Goal: Information Seeking & Learning: Learn about a topic

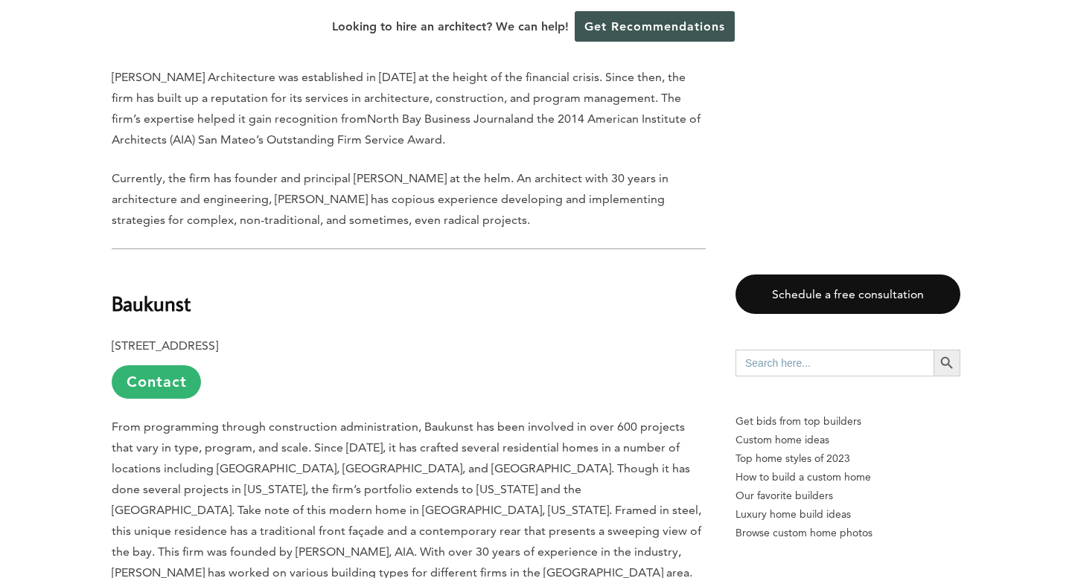
scroll to position [1581, 0]
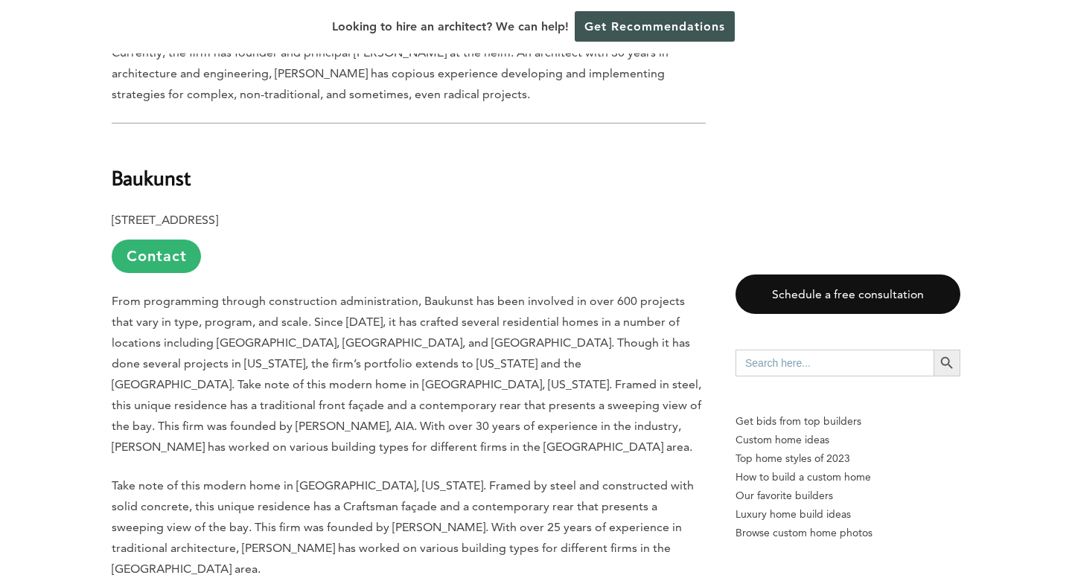
scroll to position [1700, 0]
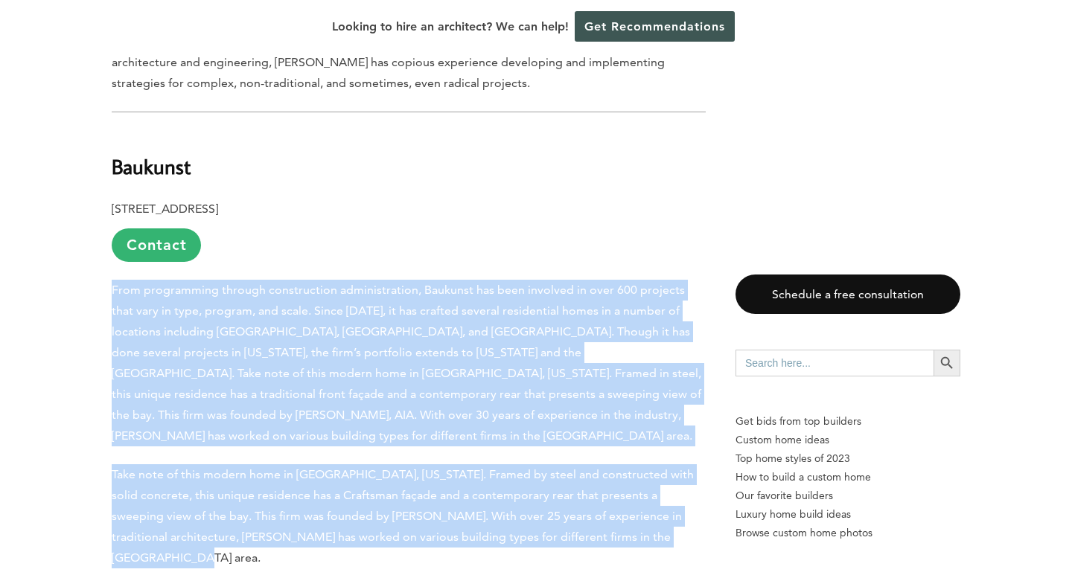
drag, startPoint x: 110, startPoint y: 235, endPoint x: 630, endPoint y: 459, distance: 566.3
click at [455, 467] on span "Take note of this modern home in [GEOGRAPHIC_DATA], [US_STATE]. Framed by steel…" at bounding box center [403, 515] width 582 height 97
drag, startPoint x: 113, startPoint y: 231, endPoint x: 647, endPoint y: 469, distance: 584.3
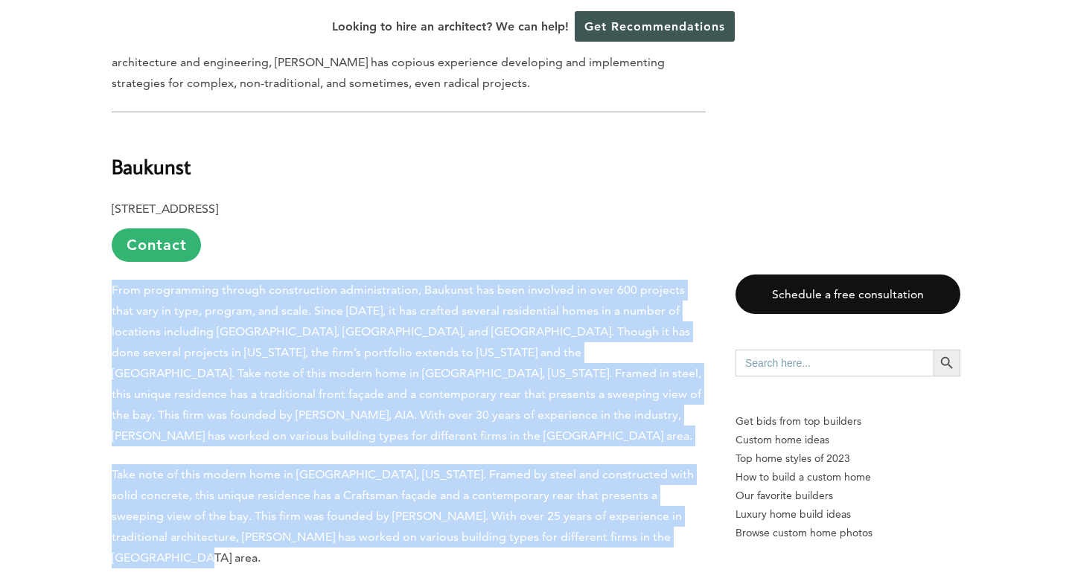
scroll to position [1758, 0]
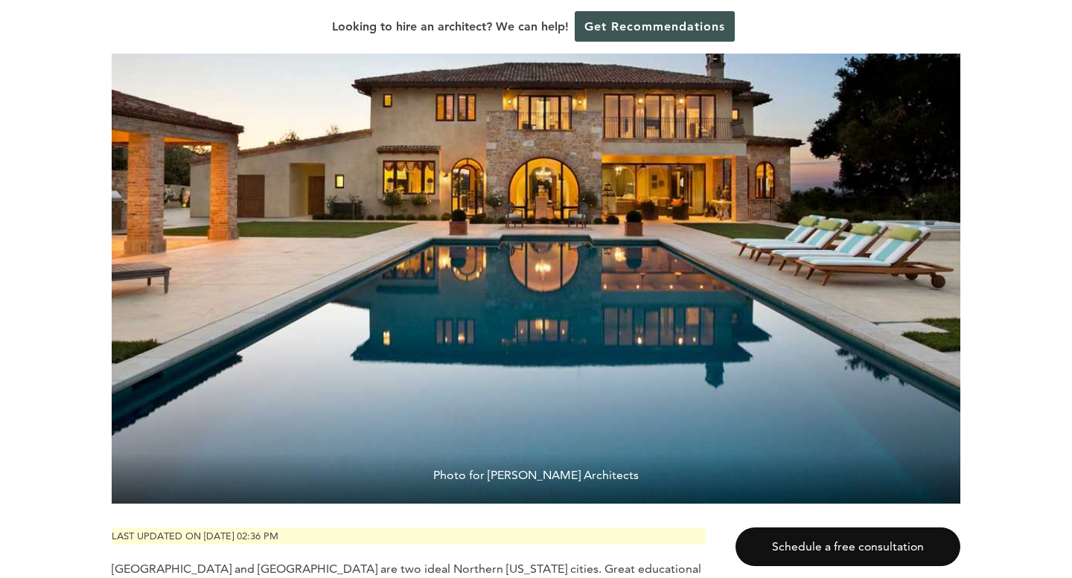
scroll to position [412, 0]
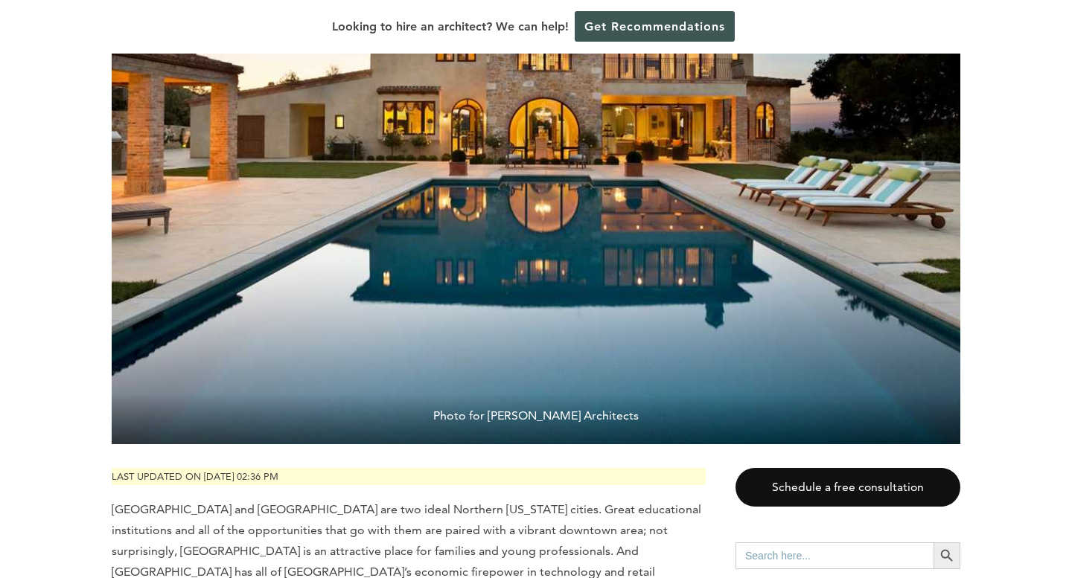
scroll to position [554, 0]
